Goal: Feedback & Contribution: Leave review/rating

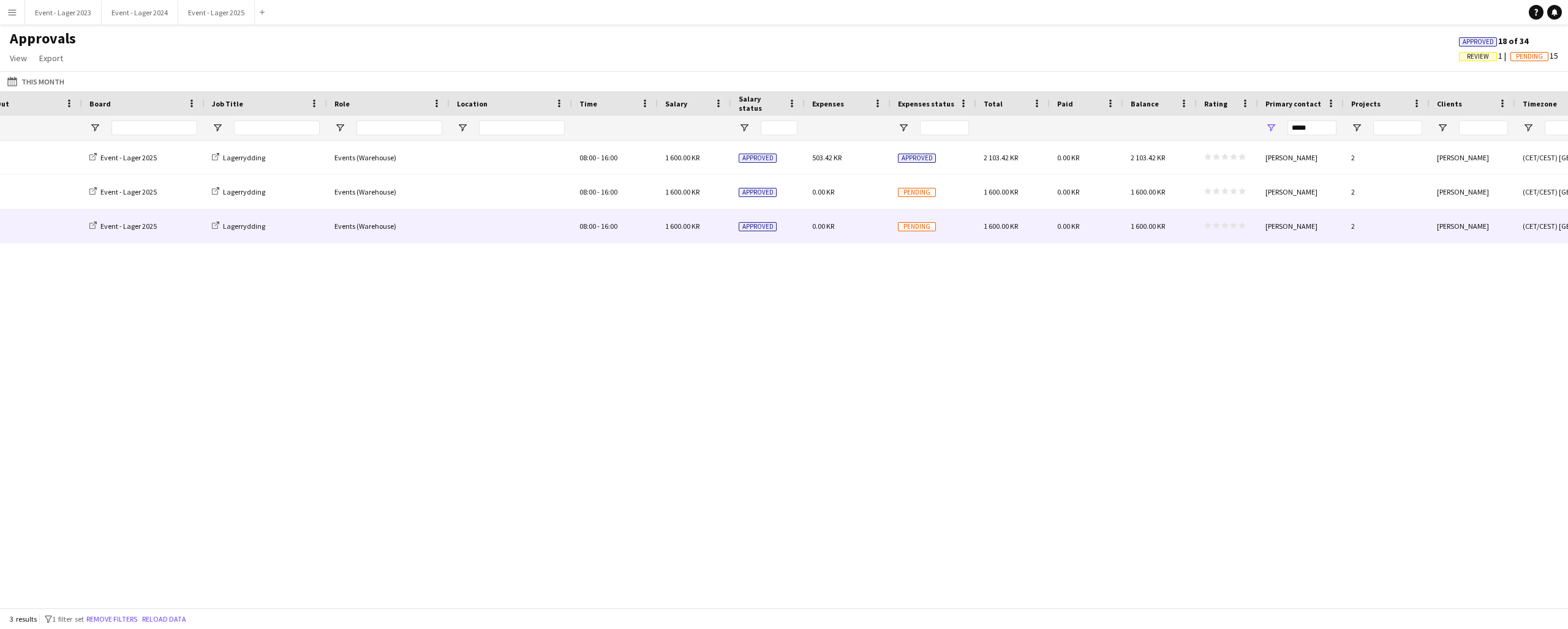
click at [1228, 224] on span "star star star star star" at bounding box center [1225, 225] width 41 height 8
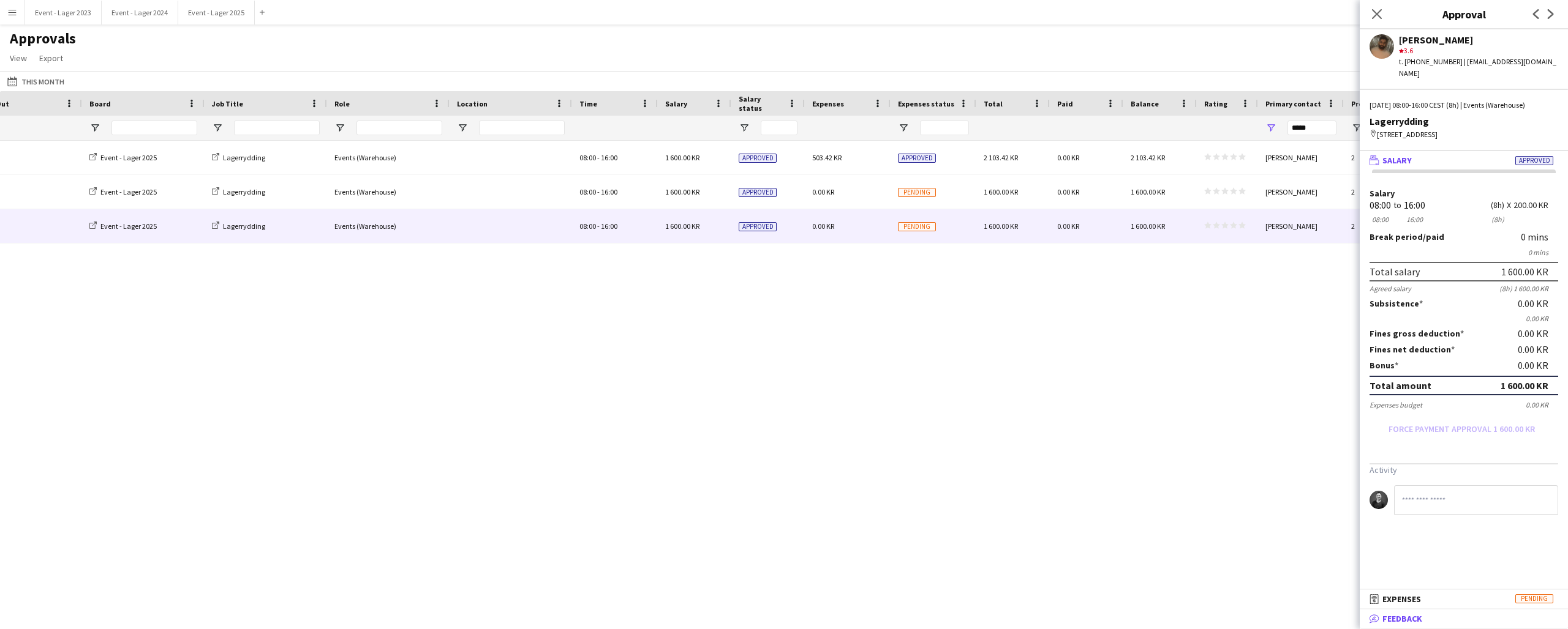
click at [1434, 619] on mat-panel-title "bubble-pencil Feedback" at bounding box center [1461, 619] width 203 height 11
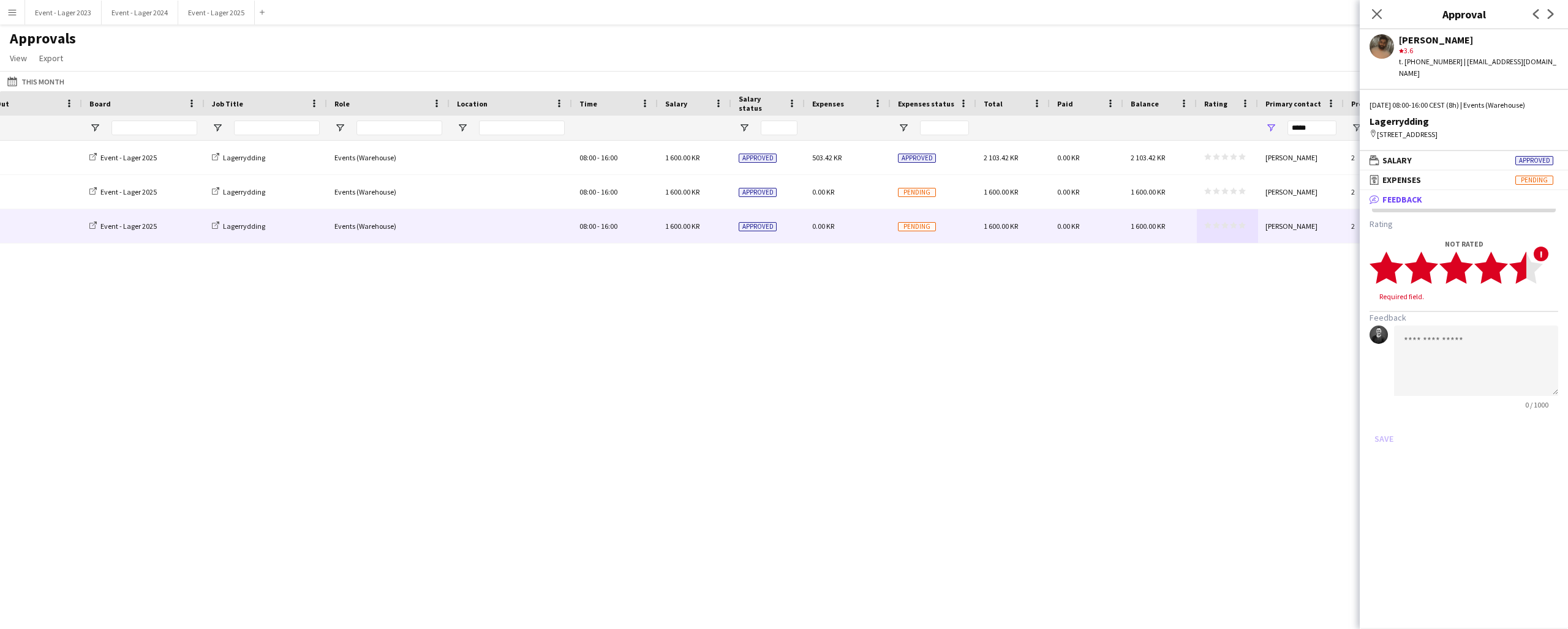
click at [1522, 271] on icon "star" at bounding box center [1525, 267] width 34 height 34
click at [1383, 417] on button "Save" at bounding box center [1384, 427] width 29 height 19
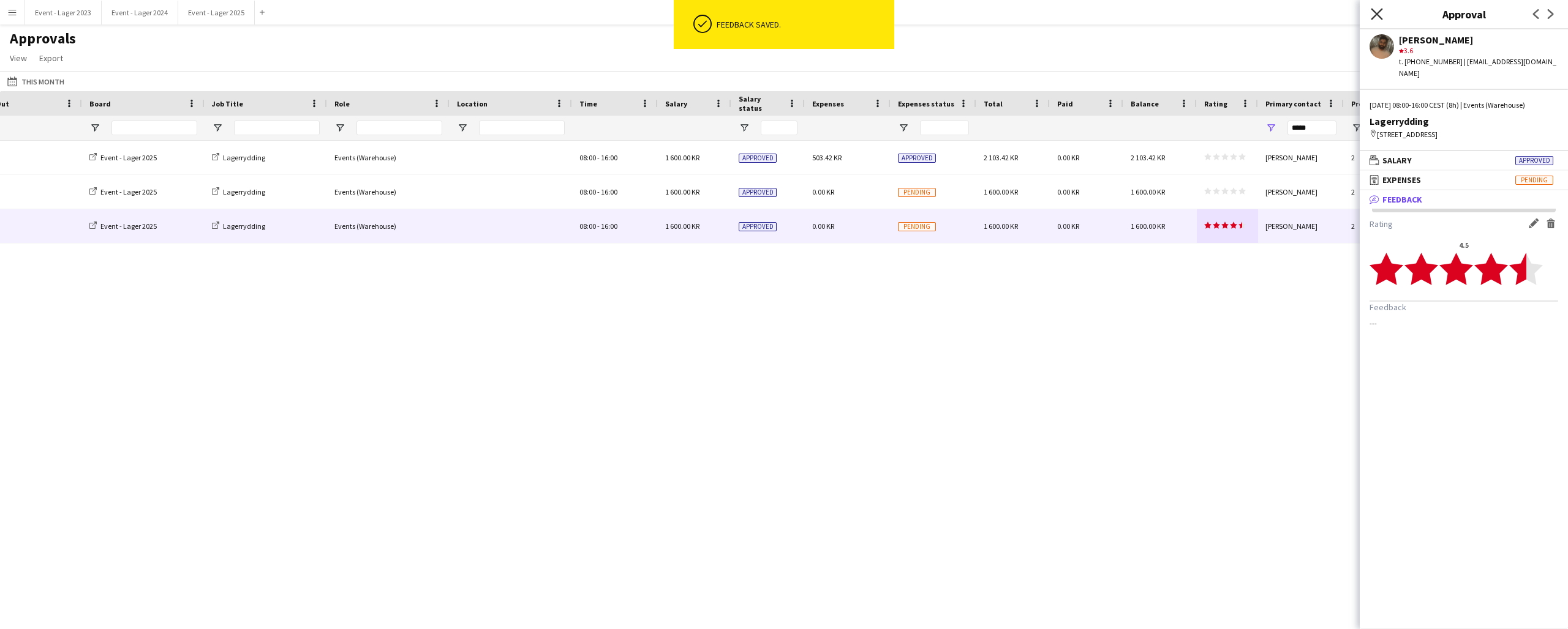
click at [1376, 13] on icon "Close pop-in" at bounding box center [1376, 14] width 12 height 12
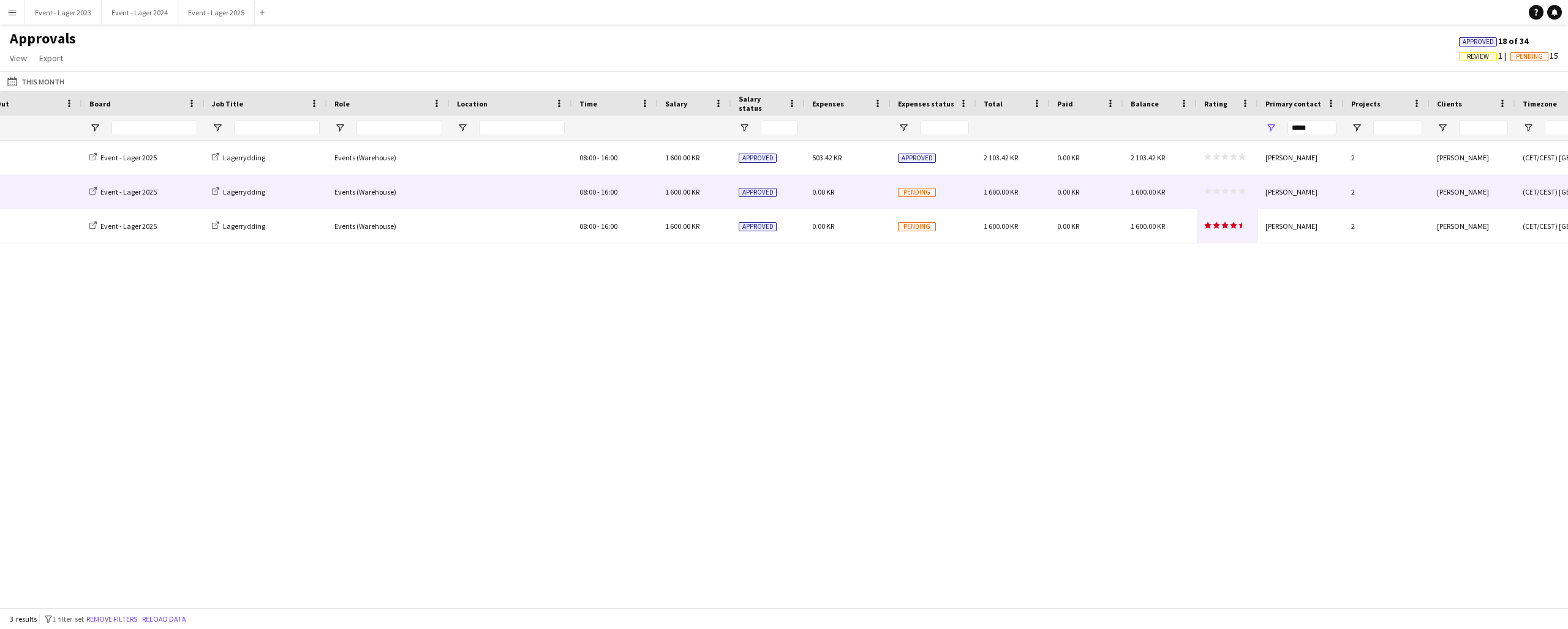
click at [1225, 189] on icon "star" at bounding box center [1225, 191] width 8 height 8
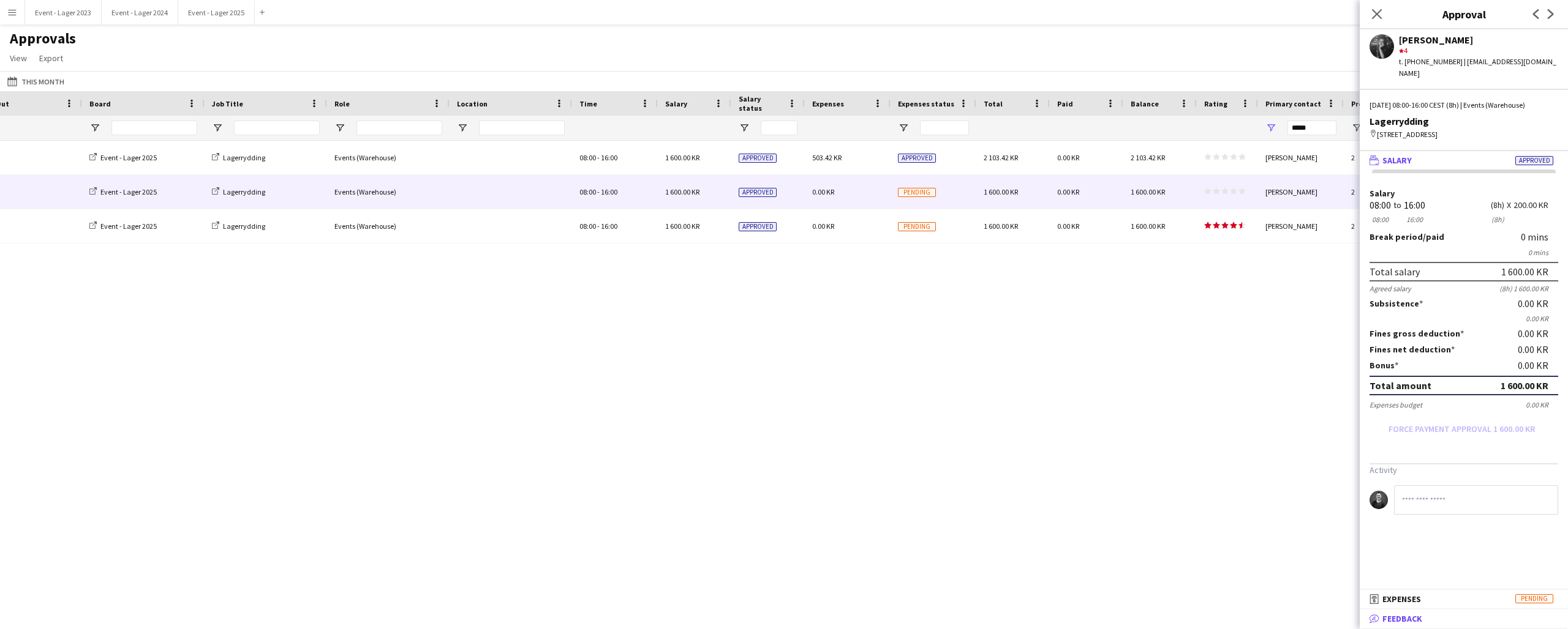
click at [1416, 619] on span "Feedback" at bounding box center [1402, 619] width 40 height 11
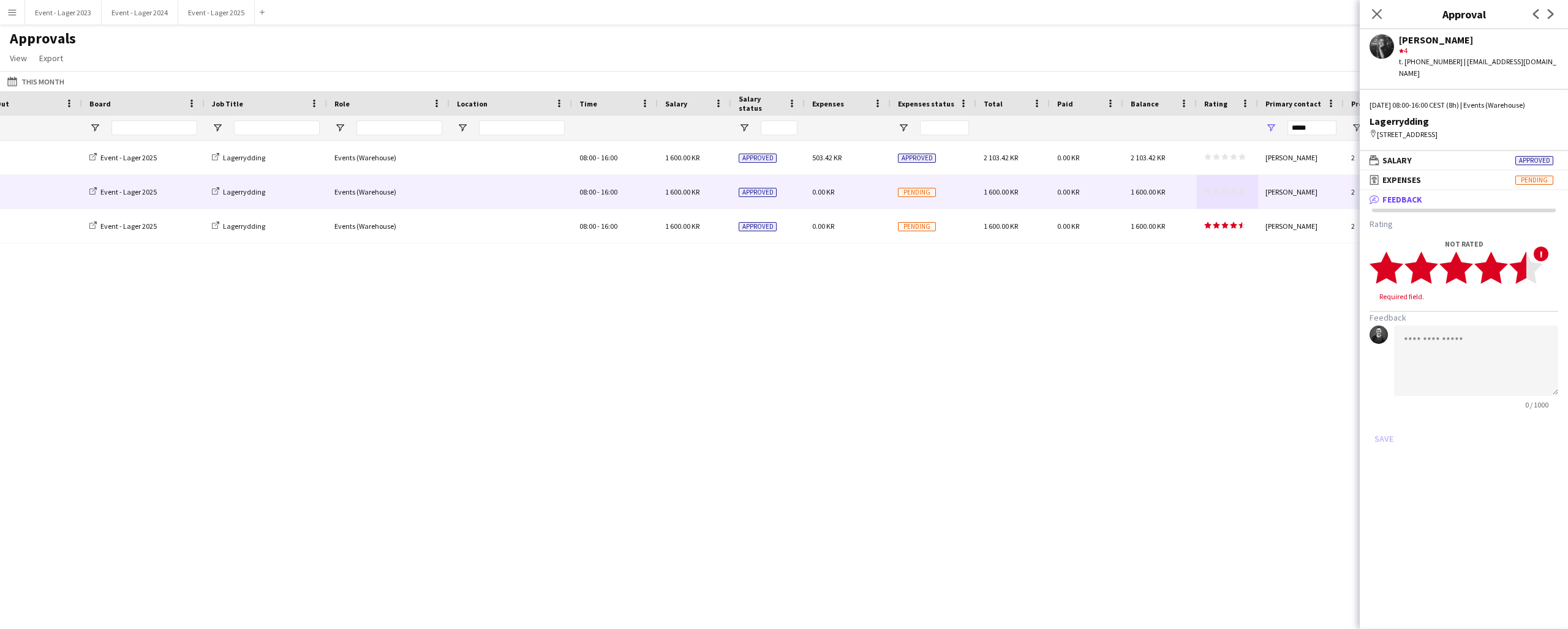
click at [1524, 271] on icon "star" at bounding box center [1525, 267] width 34 height 34
click at [1383, 417] on button "Save" at bounding box center [1384, 427] width 29 height 19
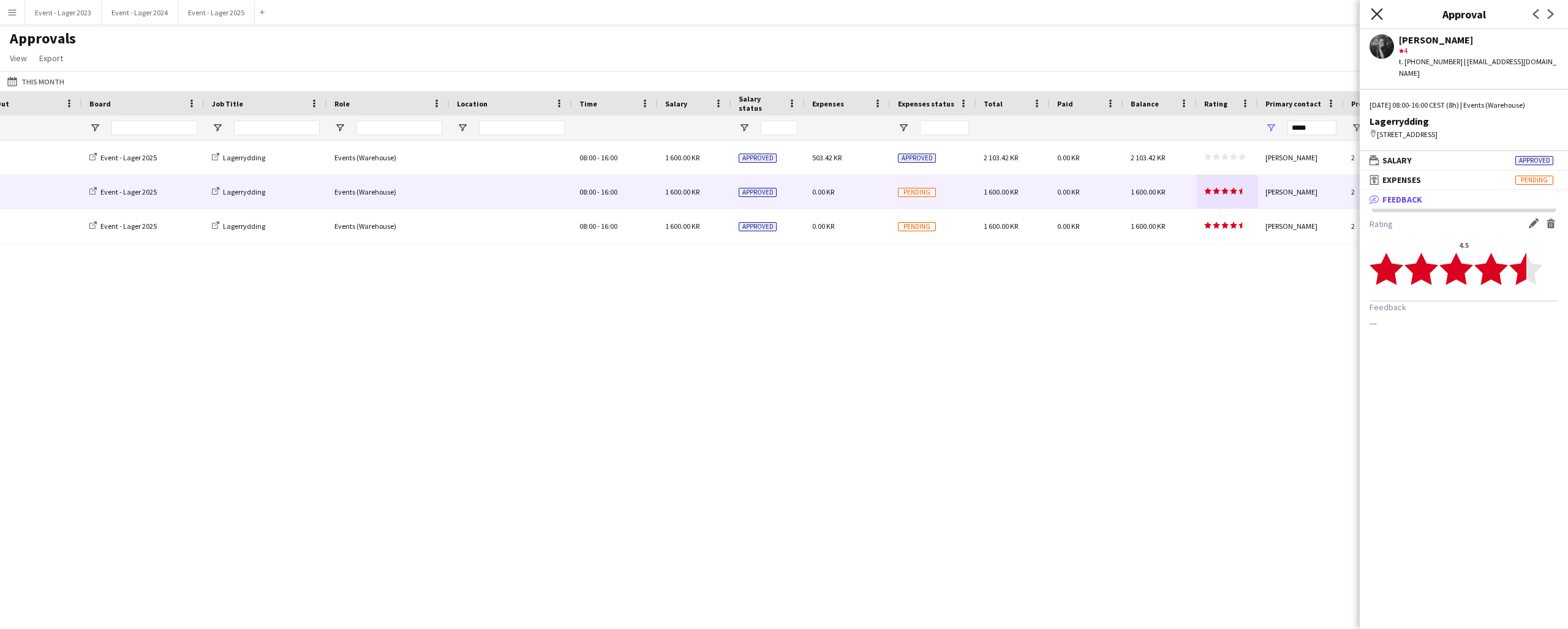
click at [1376, 12] on icon "Close pop-in" at bounding box center [1376, 14] width 12 height 12
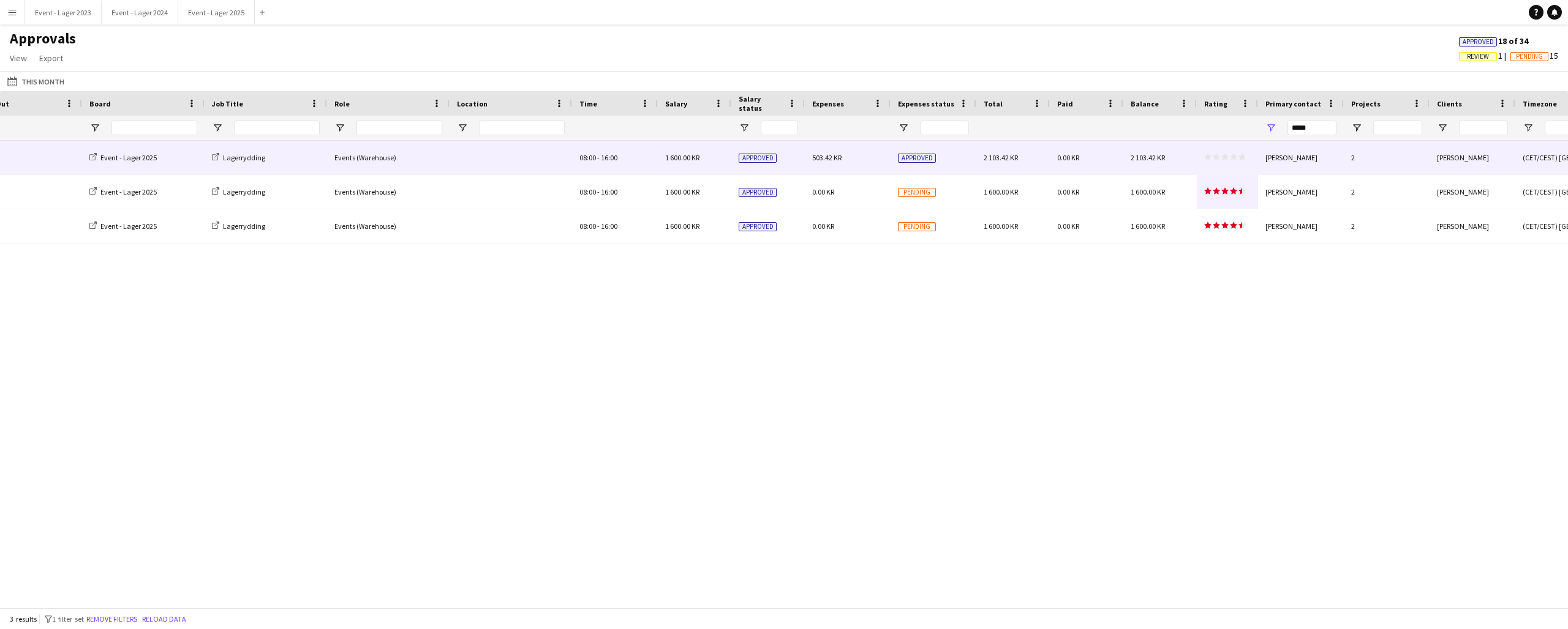
click at [1225, 153] on icon "star" at bounding box center [1225, 156] width 8 height 8
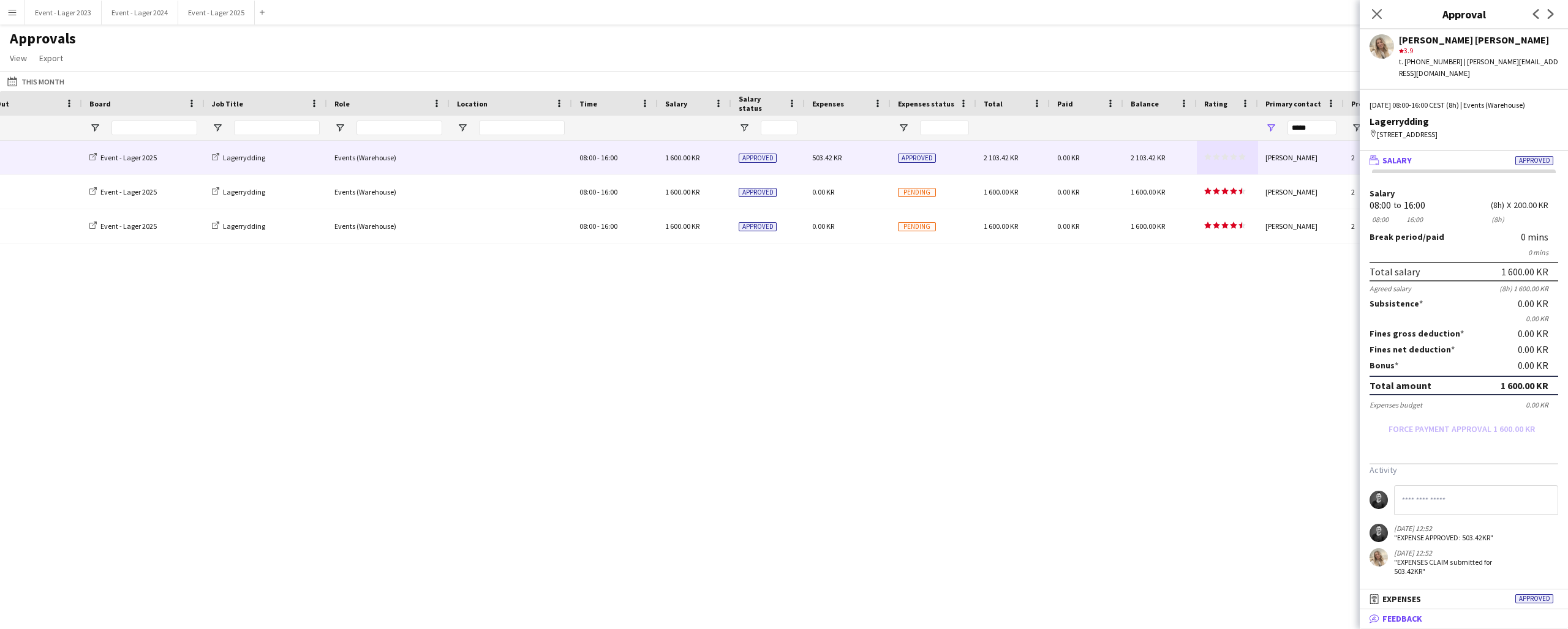
click at [1435, 615] on mat-panel-title "bubble-pencil Feedback" at bounding box center [1461, 619] width 203 height 11
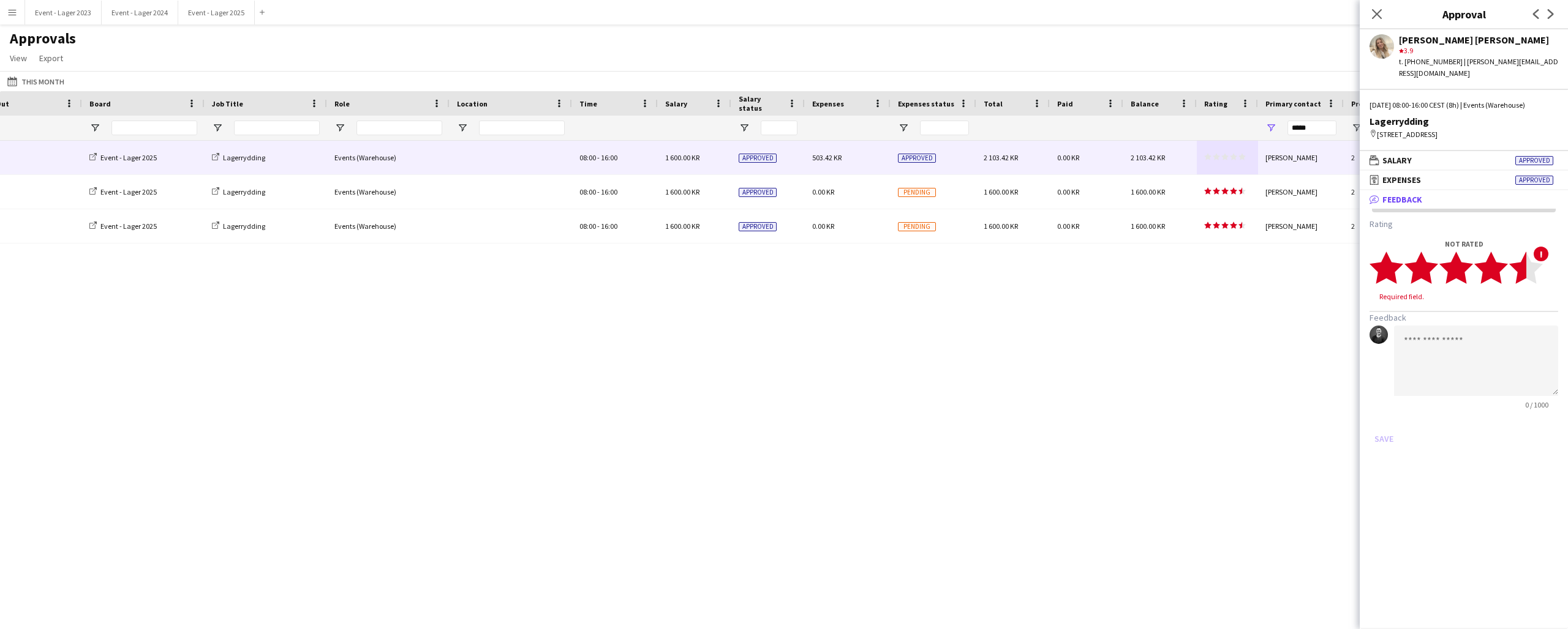
click at [1525, 269] on icon "star" at bounding box center [1525, 267] width 34 height 34
click at [1384, 417] on button "Save" at bounding box center [1384, 427] width 29 height 19
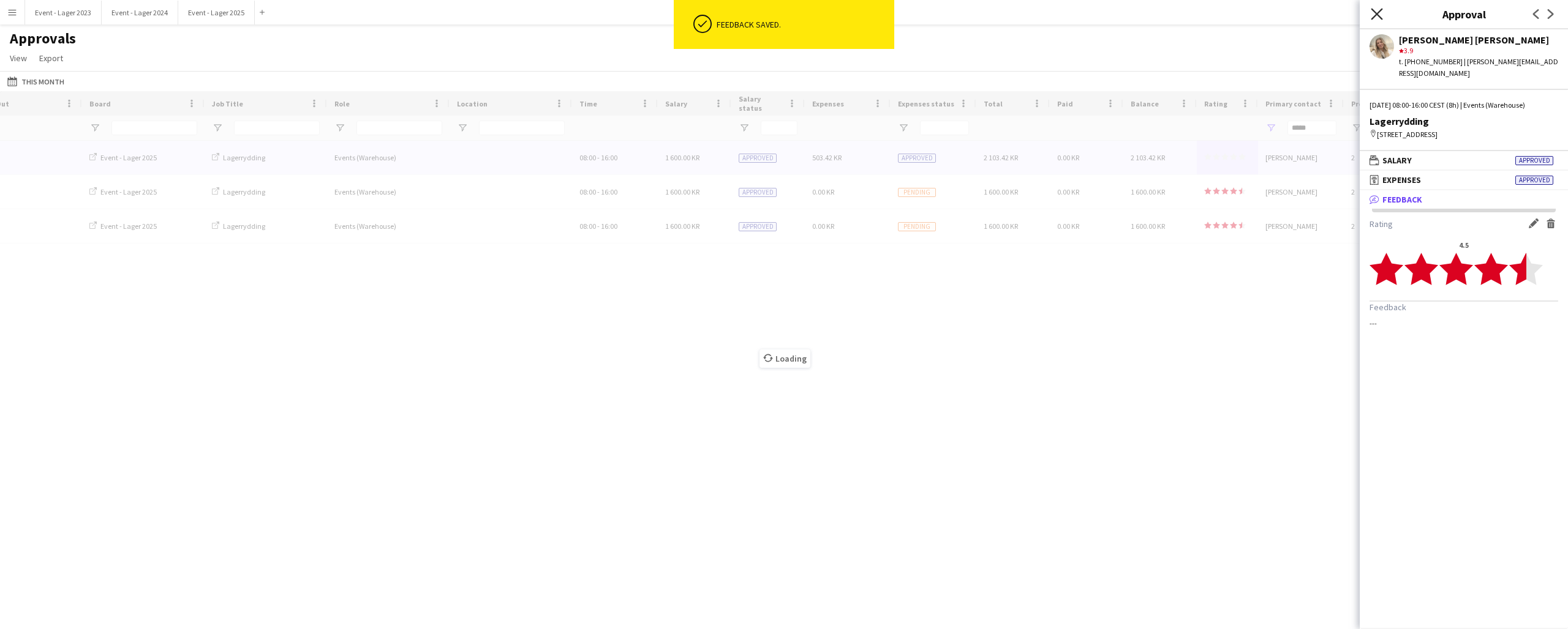
click at [1376, 12] on icon "Close pop-in" at bounding box center [1376, 14] width 12 height 12
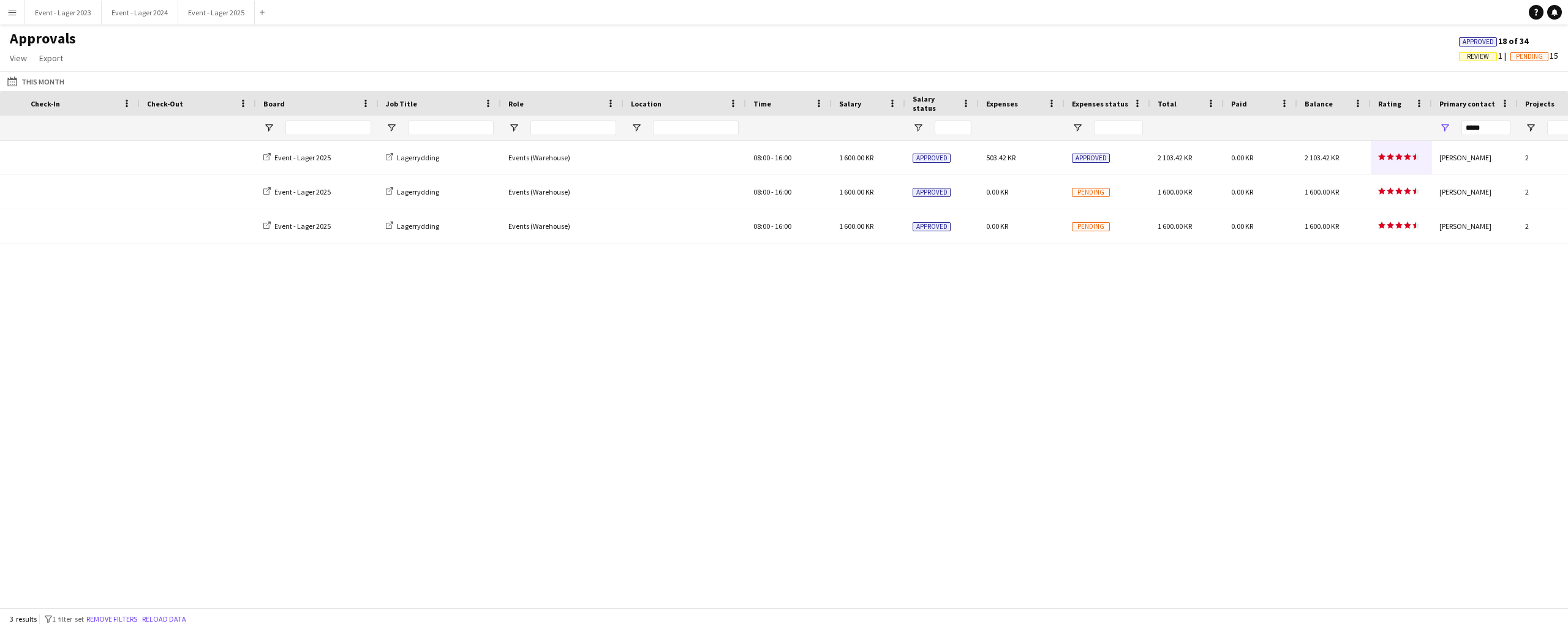
scroll to position [0, 84]
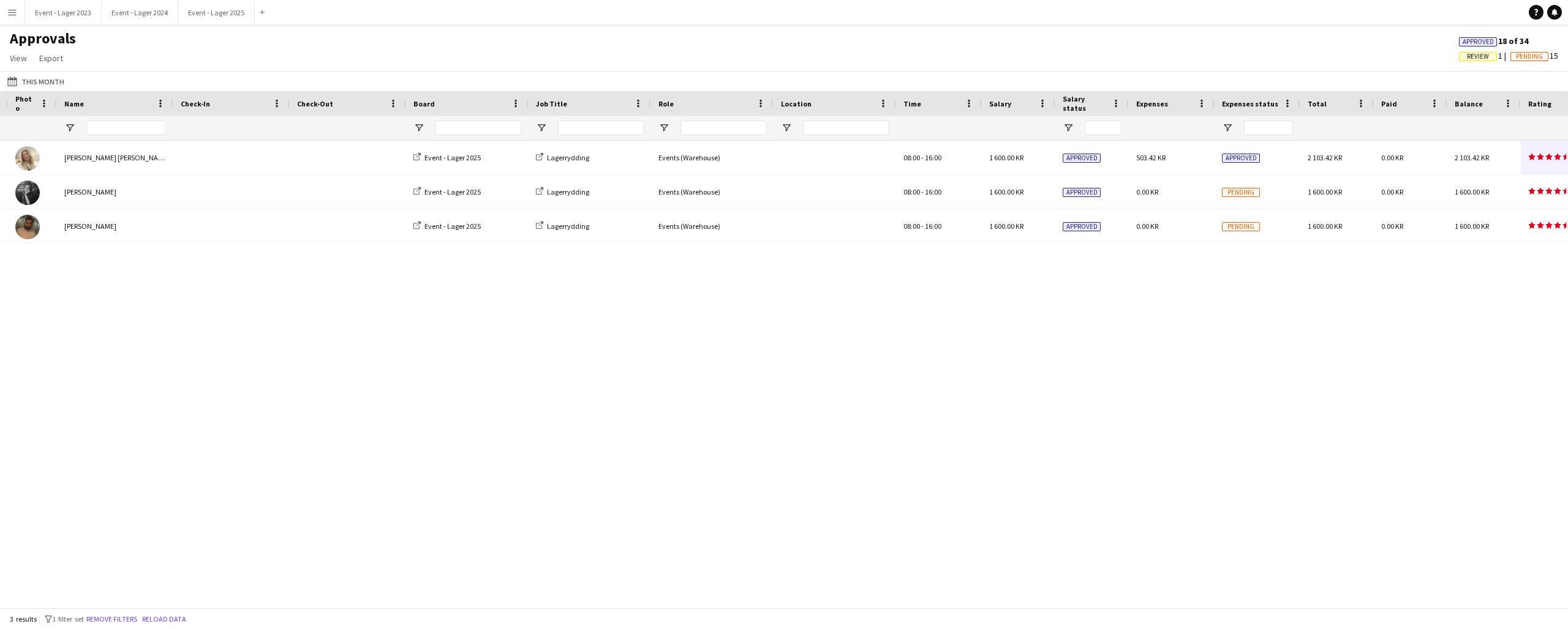
click at [15, 9] on app-icon "Menu" at bounding box center [12, 12] width 10 height 10
click at [23, 263] on link "Log Out" at bounding box center [20, 264] width 39 height 10
